Goal: Communication & Community: Ask a question

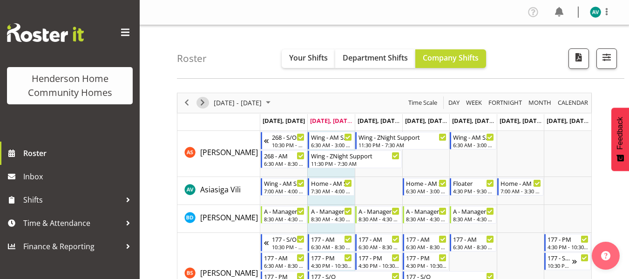
click at [203, 102] on span "Next" at bounding box center [202, 103] width 11 height 12
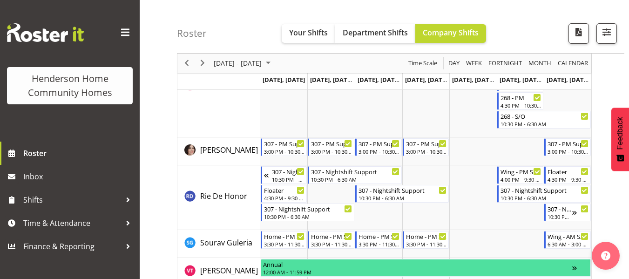
scroll to position [1379, 0]
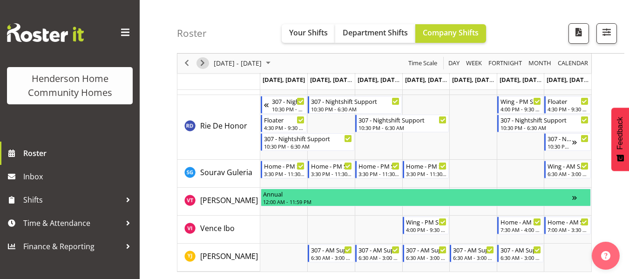
click at [203, 61] on span "Next" at bounding box center [202, 64] width 11 height 12
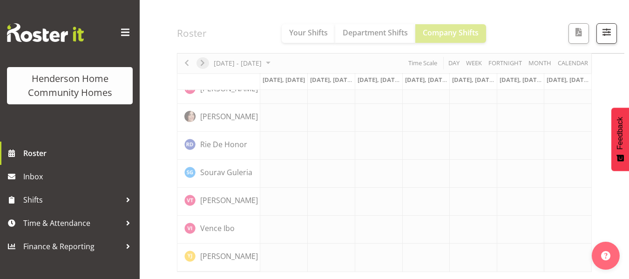
scroll to position [753, 0]
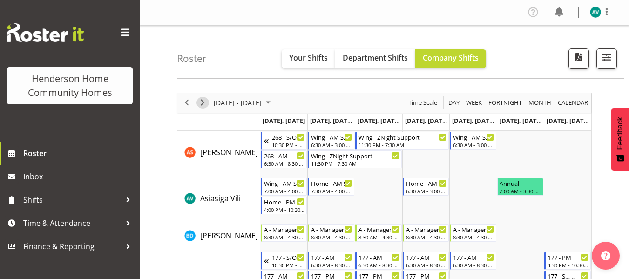
click at [201, 101] on span "Next" at bounding box center [202, 103] width 11 height 12
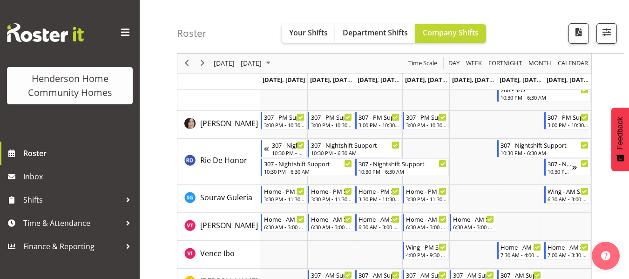
scroll to position [1305, 0]
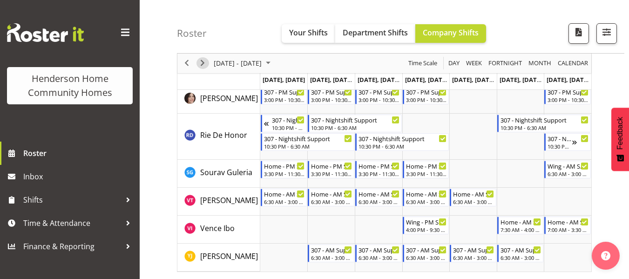
click at [200, 63] on span "Next" at bounding box center [202, 64] width 11 height 12
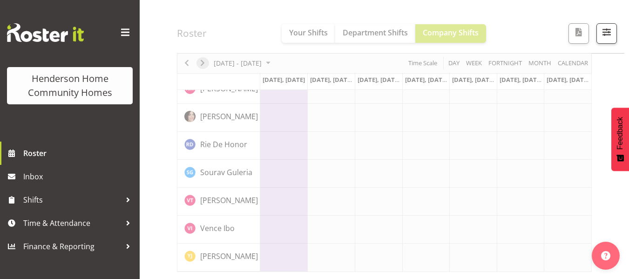
scroll to position [753, 0]
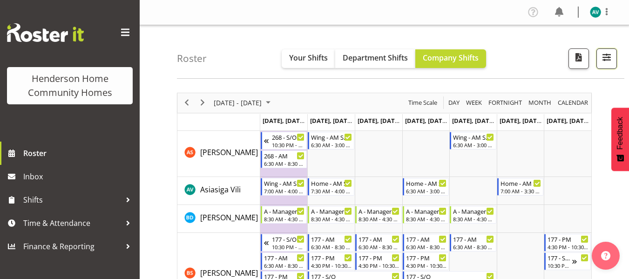
click at [609, 54] on span "button" at bounding box center [606, 57] width 12 height 12
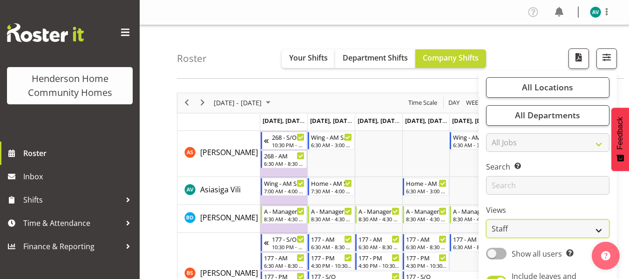
click at [500, 229] on select "Staff Role Shift - Horizontal Shift - Vertical Staff - Location" at bounding box center [547, 228] width 123 height 19
click at [486, 219] on select "Staff Role Shift - Horizontal Shift - Vertical Staff - Location" at bounding box center [547, 228] width 123 height 19
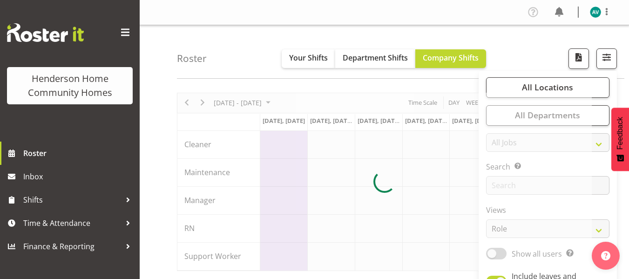
click at [515, 43] on div "Roster Your Shifts Department Shifts Company Shifts All Locations Clear 177 Hal…" at bounding box center [400, 52] width 447 height 54
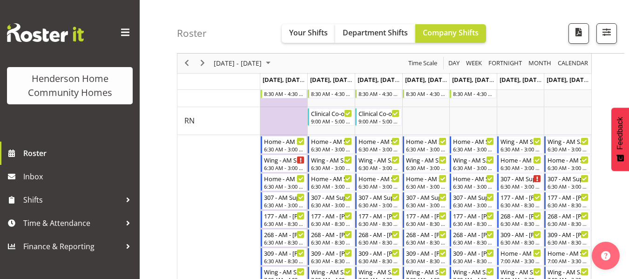
scroll to position [125, 0]
click at [377, 142] on div "Home - AM Support 1 - Vanessa Thornley" at bounding box center [378, 140] width 41 height 9
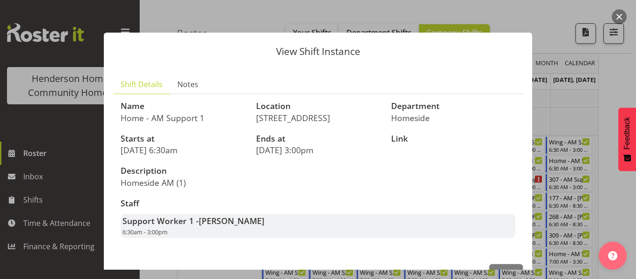
click at [545, 120] on div at bounding box center [318, 139] width 636 height 279
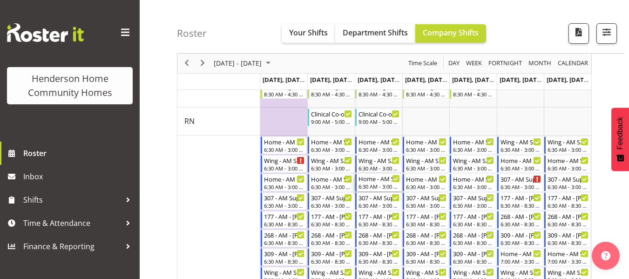
click at [372, 183] on div "6:30 AM - 3:00 PM" at bounding box center [378, 185] width 41 height 7
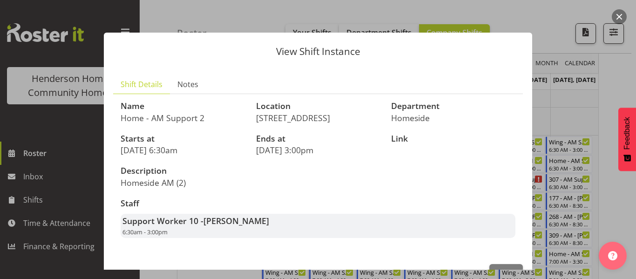
click at [559, 116] on div at bounding box center [318, 139] width 636 height 279
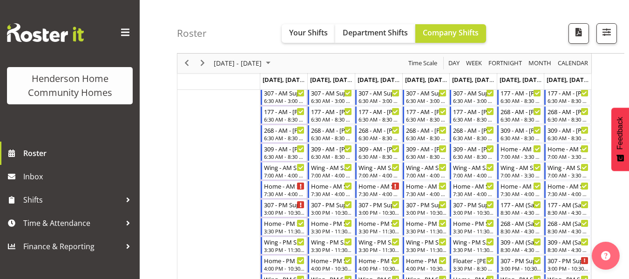
scroll to position [230, 0]
click at [375, 172] on div "7:00 AM - 4:00 PM" at bounding box center [378, 173] width 41 height 7
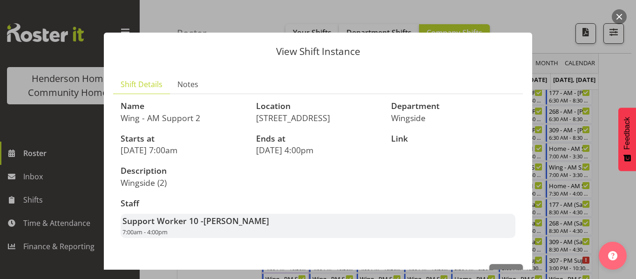
click at [593, 81] on div at bounding box center [318, 139] width 636 height 279
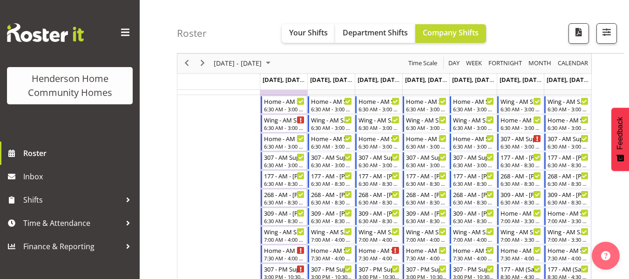
scroll to position [165, 0]
click at [377, 123] on div "Wing - AM Support 1 - Brijesh (BK) Kachhadiya" at bounding box center [378, 119] width 41 height 9
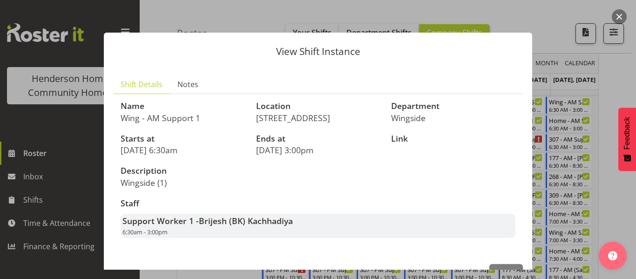
click at [596, 81] on div at bounding box center [318, 139] width 636 height 279
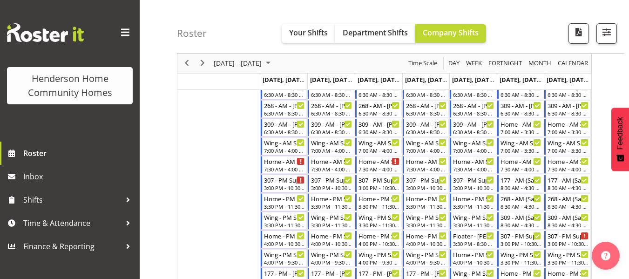
scroll to position [255, 0]
click at [379, 162] on div "Home - AM Support 3 - Unfilled" at bounding box center [378, 159] width 41 height 9
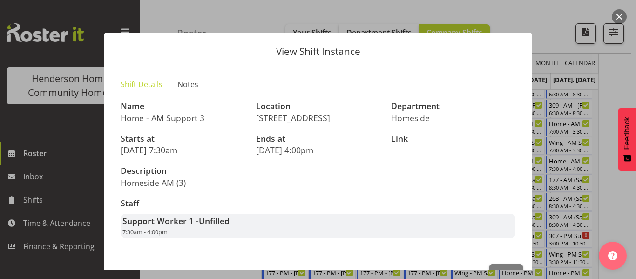
click at [554, 69] on div at bounding box center [318, 139] width 636 height 279
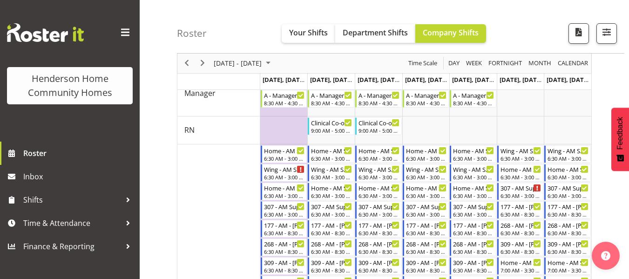
scroll to position [113, 0]
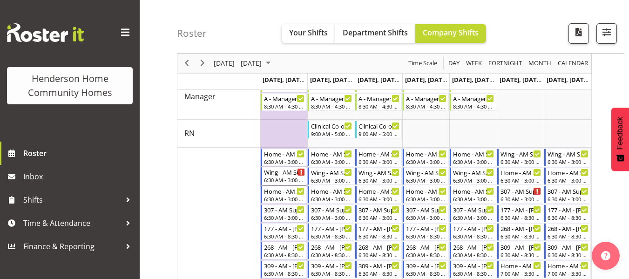
click at [282, 178] on div "6:30 AM - 3:00 PM" at bounding box center [284, 179] width 41 height 7
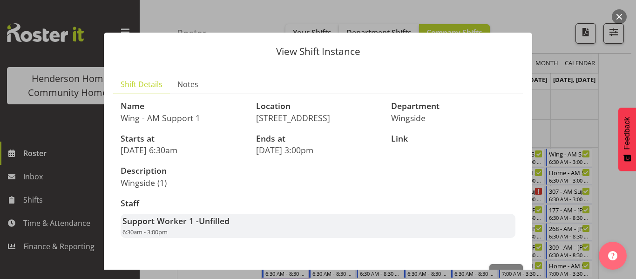
click at [573, 86] on div at bounding box center [318, 139] width 636 height 279
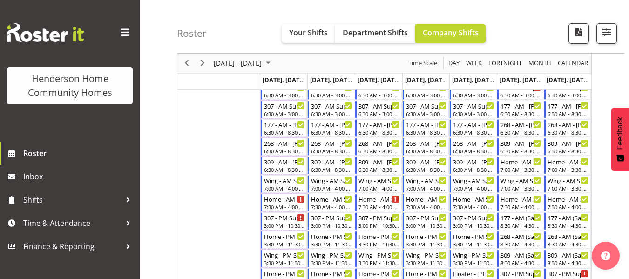
scroll to position [217, 0]
click at [285, 188] on div "7:00 AM - 4:00 PM" at bounding box center [284, 186] width 41 height 7
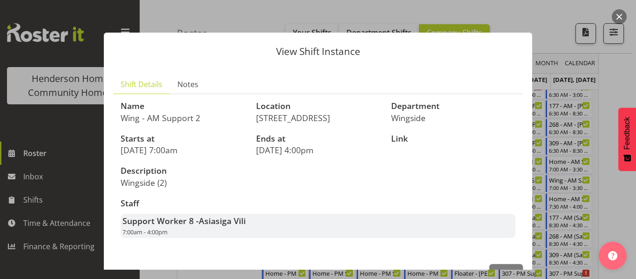
click at [559, 47] on div at bounding box center [318, 139] width 636 height 279
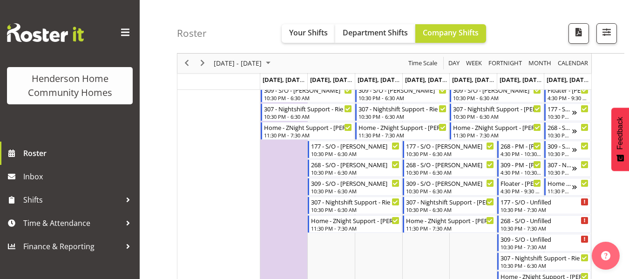
scroll to position [551, 0]
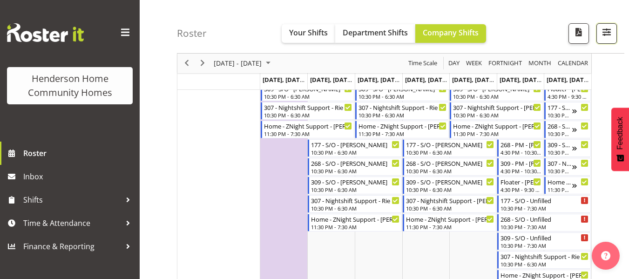
click at [615, 26] on button "button" at bounding box center [606, 33] width 20 height 20
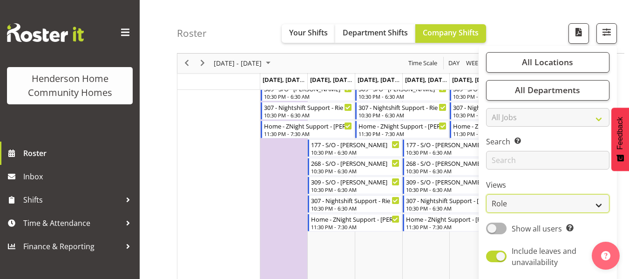
click at [504, 206] on select "Staff Role Shift - Horizontal Shift - Vertical Staff - Location" at bounding box center [547, 204] width 123 height 19
select select "staff"
click at [486, 195] on select "Staff Role Shift - Horizontal Shift - Vertical Staff - Location" at bounding box center [547, 204] width 123 height 19
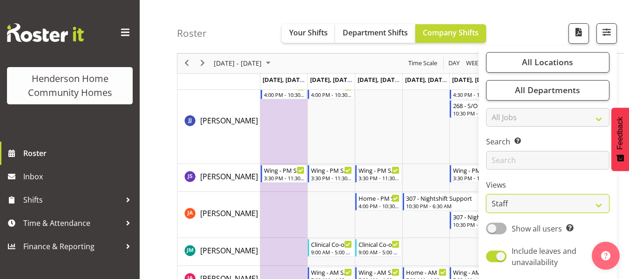
scroll to position [789, 0]
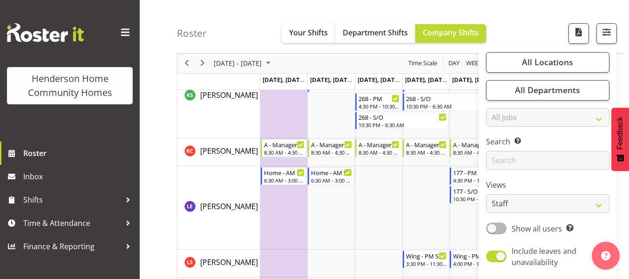
click at [517, 32] on div "Roster Your Shifts Department Shifts Company Shifts All Locations Clear 177 Hal…" at bounding box center [400, 27] width 447 height 54
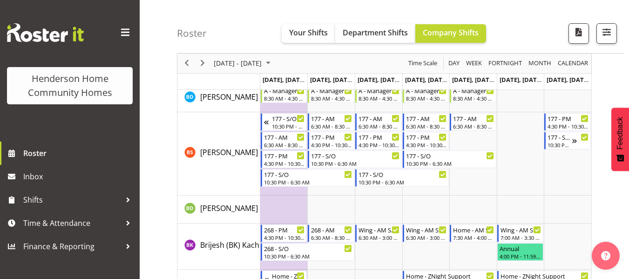
scroll to position [0, 0]
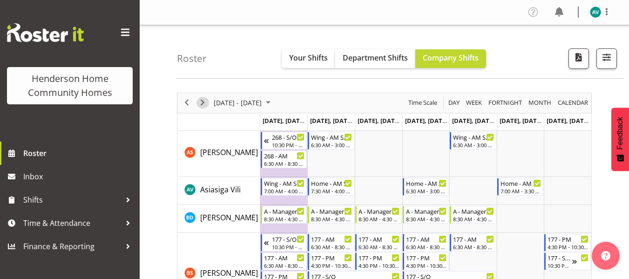
click at [201, 102] on span "Next" at bounding box center [202, 103] width 11 height 12
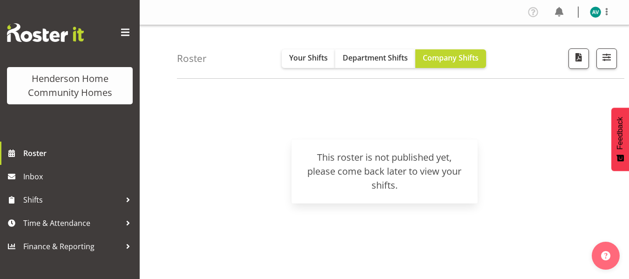
click at [262, 111] on div "Sep 29 - Oct 05, 2025 Today Day Week Fortnight Month calendar Month Agenda Time…" at bounding box center [403, 272] width 452 height 372
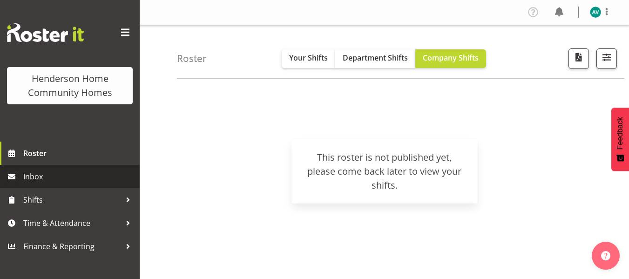
click at [108, 179] on span "Inbox" at bounding box center [79, 176] width 112 height 14
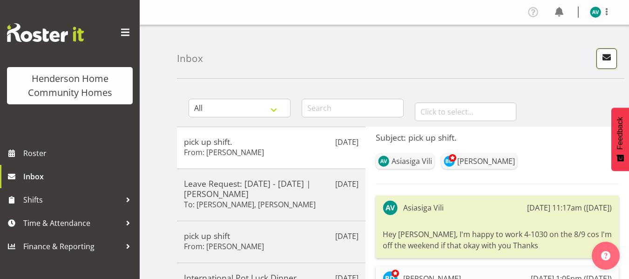
click at [608, 57] on span "button" at bounding box center [606, 57] width 12 height 12
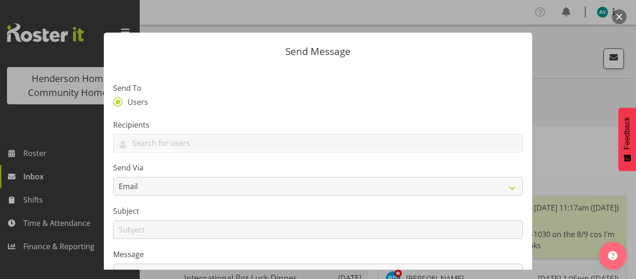
click at [66, 156] on div at bounding box center [318, 139] width 636 height 279
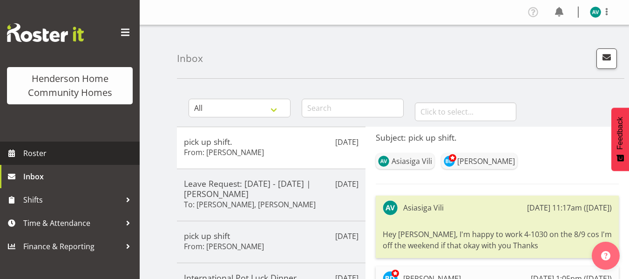
click at [43, 149] on span "Roster" at bounding box center [79, 153] width 112 height 14
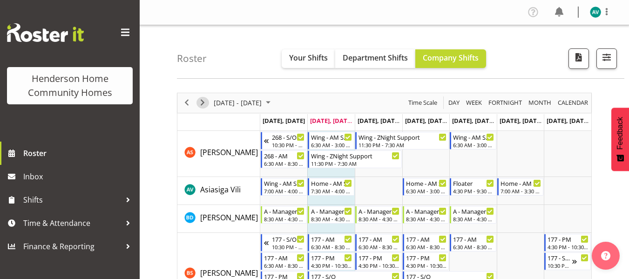
click at [202, 103] on span "Next" at bounding box center [202, 103] width 11 height 12
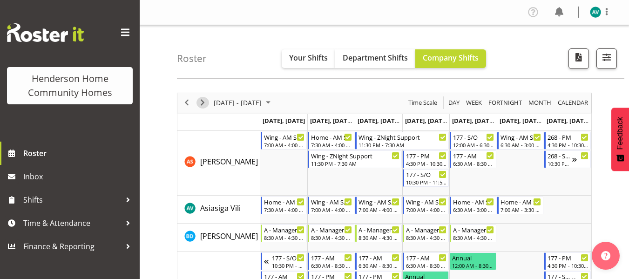
click at [202, 103] on span "Next" at bounding box center [202, 103] width 11 height 12
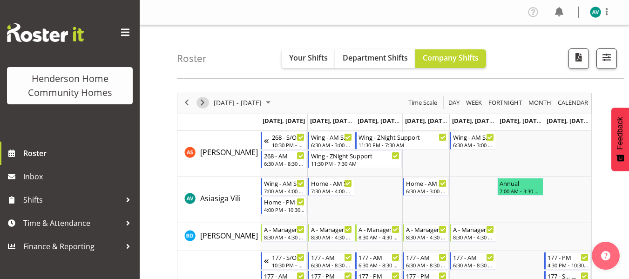
click at [202, 103] on span "Next" at bounding box center [202, 103] width 11 height 12
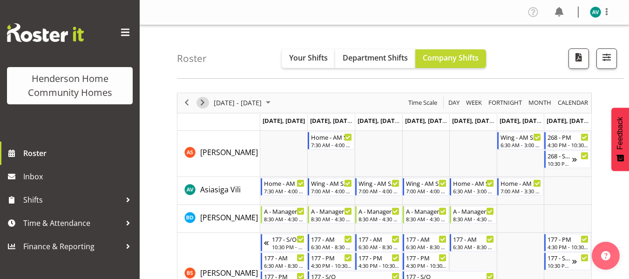
click at [202, 103] on span "Next" at bounding box center [202, 103] width 11 height 12
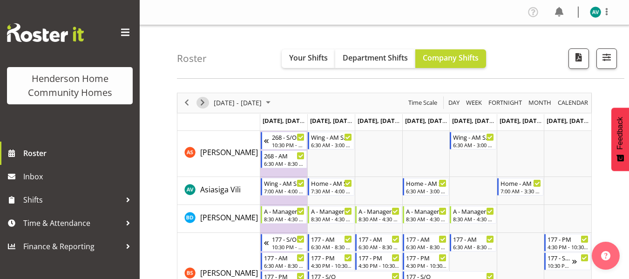
click at [202, 103] on span "Next" at bounding box center [202, 103] width 11 height 12
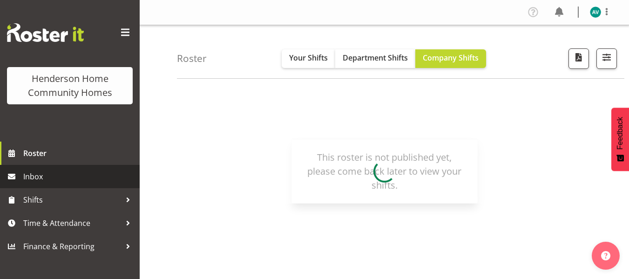
click at [45, 182] on span "Inbox" at bounding box center [79, 176] width 112 height 14
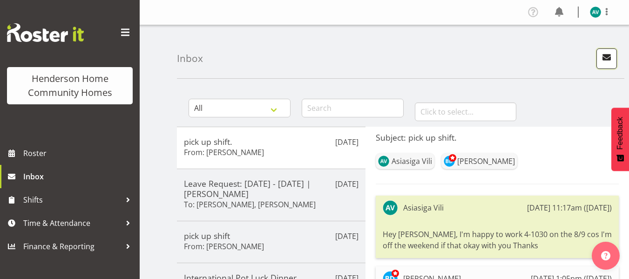
click at [611, 63] on span "button" at bounding box center [606, 57] width 12 height 12
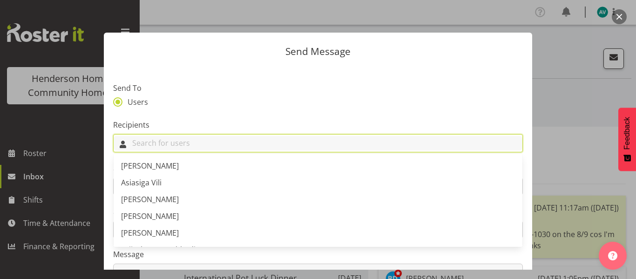
click at [398, 146] on input "text" at bounding box center [318, 143] width 409 height 14
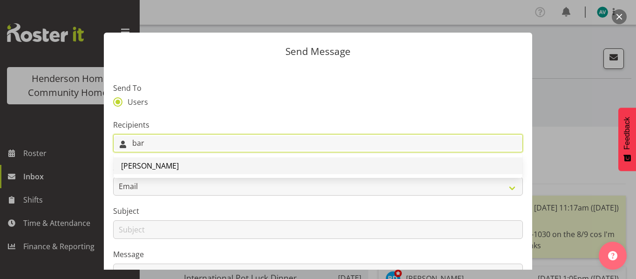
type input "bar"
click at [206, 163] on link "[PERSON_NAME]" at bounding box center [318, 165] width 409 height 17
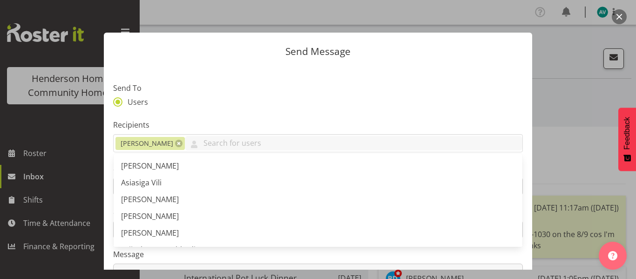
click at [222, 251] on label "Message" at bounding box center [318, 254] width 410 height 11
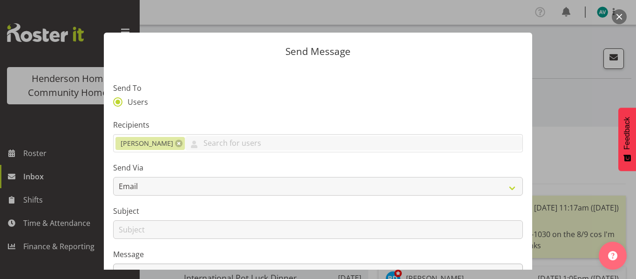
scroll to position [61, 0]
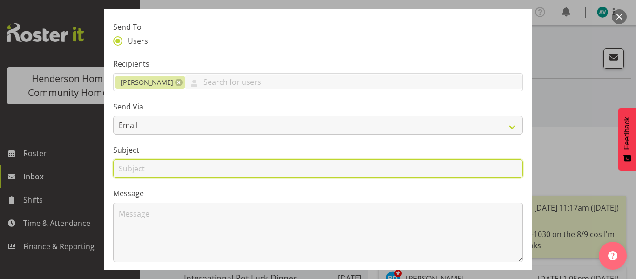
click at [190, 167] on input "text" at bounding box center [318, 168] width 410 height 19
type input "pick up shift"
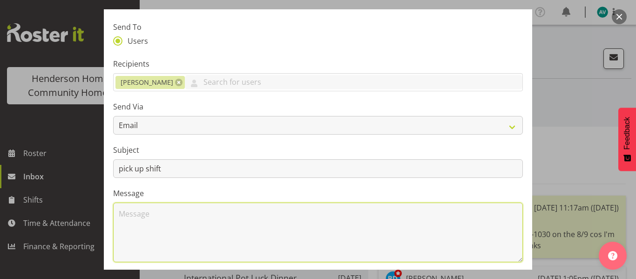
click at [162, 216] on textarea at bounding box center [318, 232] width 410 height 60
type textarea "H"
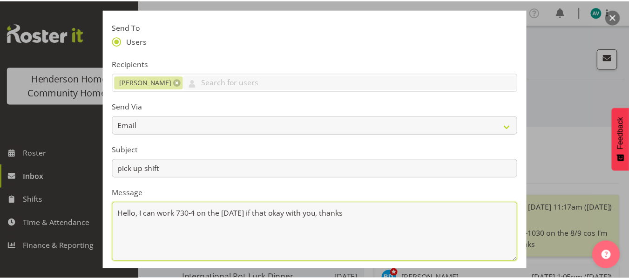
scroll to position [188, 0]
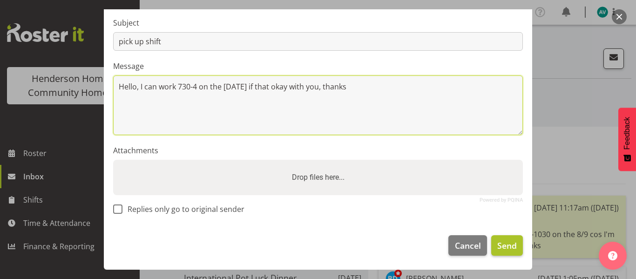
type textarea "Hello, I can work 730-4 on the 24 of September if that okay with you, thanks"
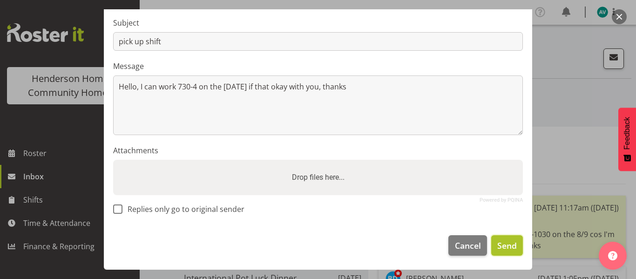
click at [491, 239] on button "Send" at bounding box center [507, 245] width 32 height 20
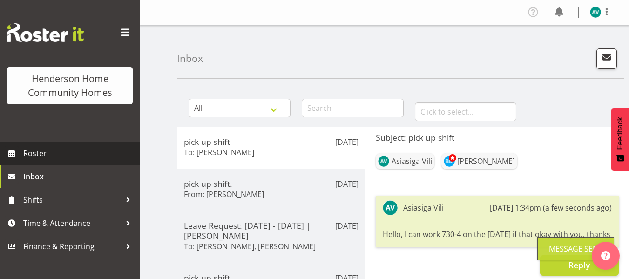
click at [51, 154] on span "Roster" at bounding box center [79, 153] width 112 height 14
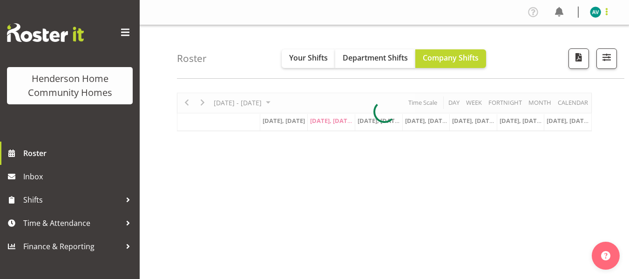
click at [605, 13] on span at bounding box center [606, 11] width 11 height 11
click at [553, 47] on link "Log Out" at bounding box center [567, 48] width 89 height 17
